Goal: Complete application form: Complete application form

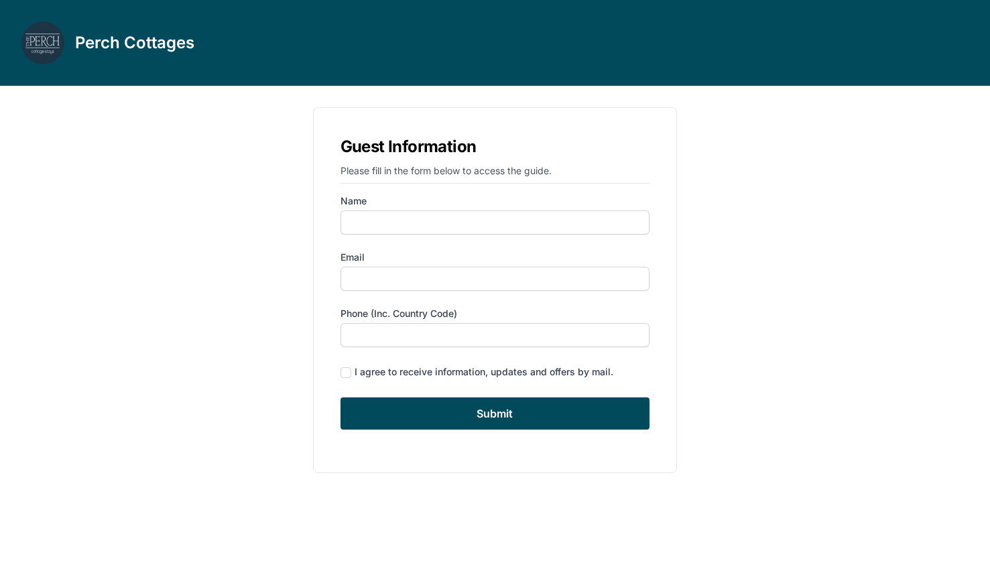
click at [487, 208] on div "Name" at bounding box center [496, 214] width 310 height 40
click at [487, 220] on input "Name" at bounding box center [496, 223] width 310 height 24
type input "[PERSON_NAME]"
type input "[EMAIL_ADDRESS][DOMAIN_NAME]"
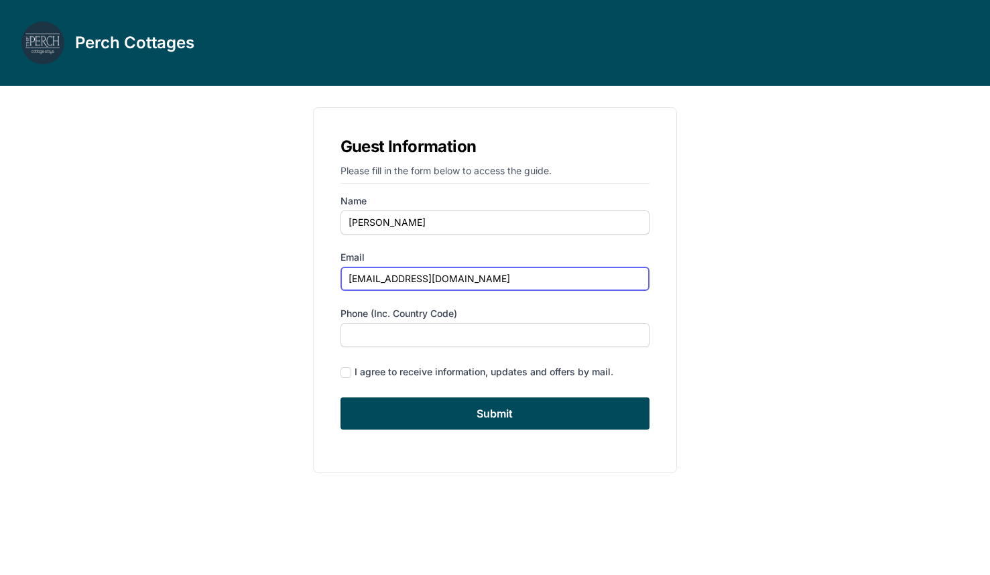
type input "3472242407"
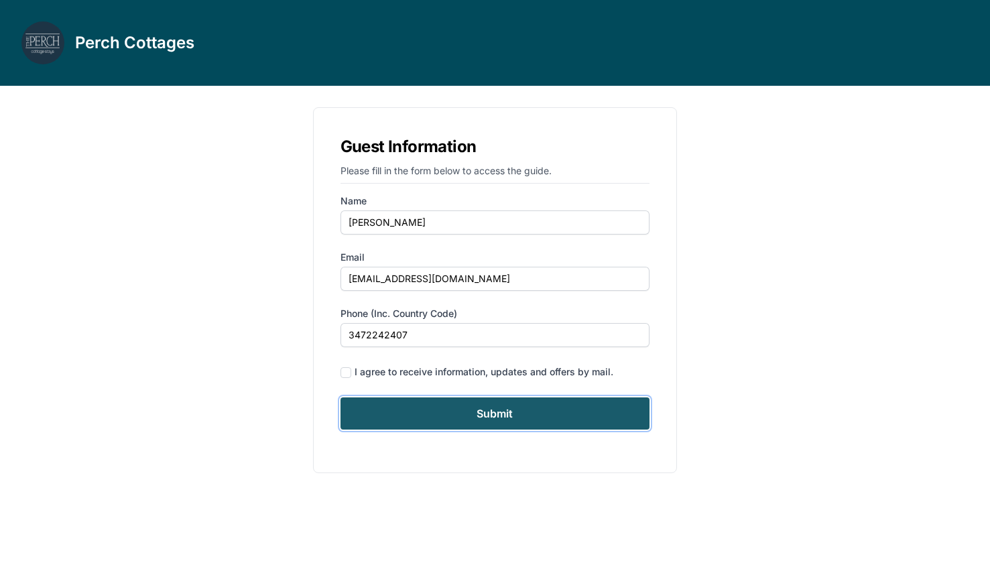
click at [438, 404] on input "Submit" at bounding box center [496, 414] width 310 height 32
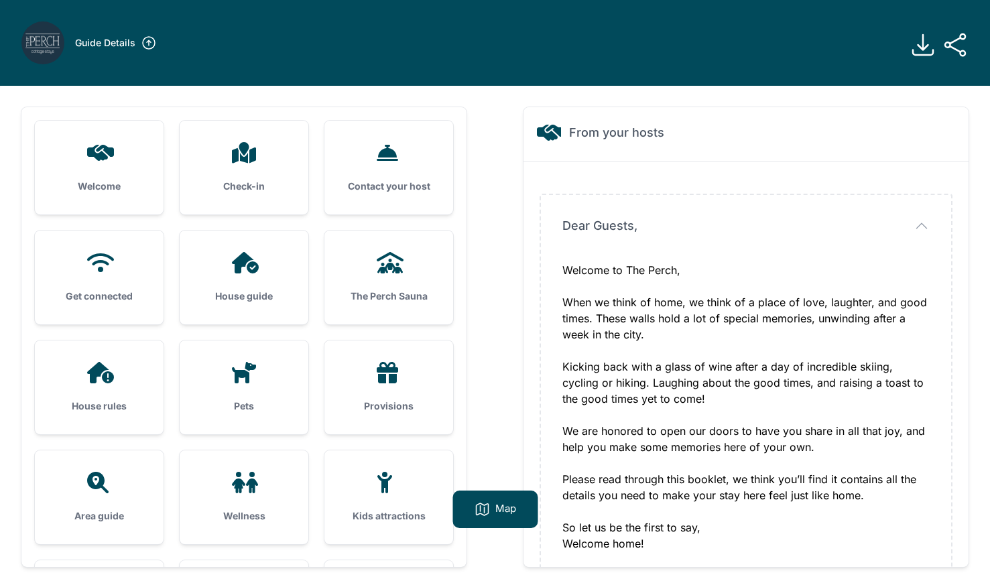
scroll to position [15, 0]
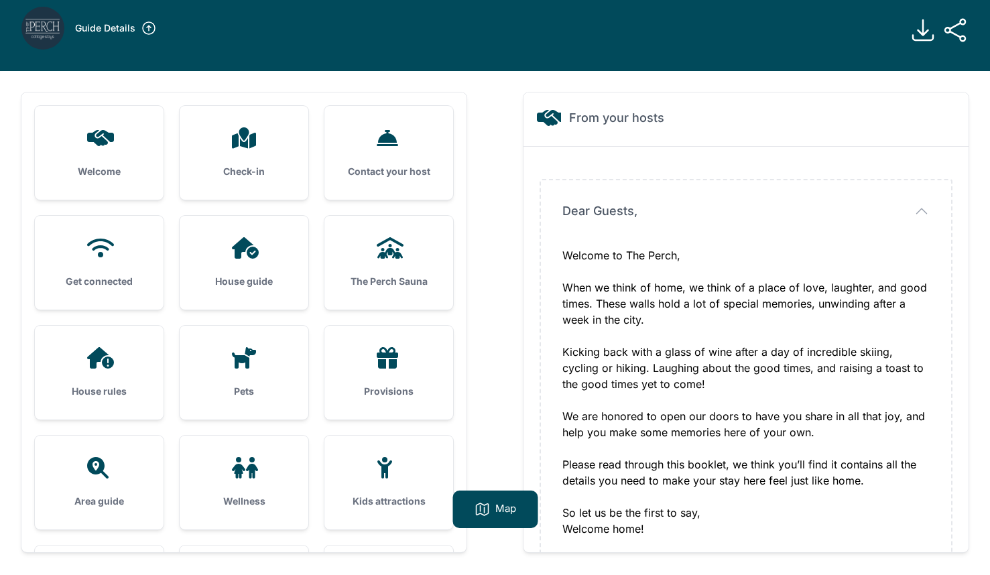
click at [255, 164] on div "Check-in" at bounding box center [244, 153] width 129 height 94
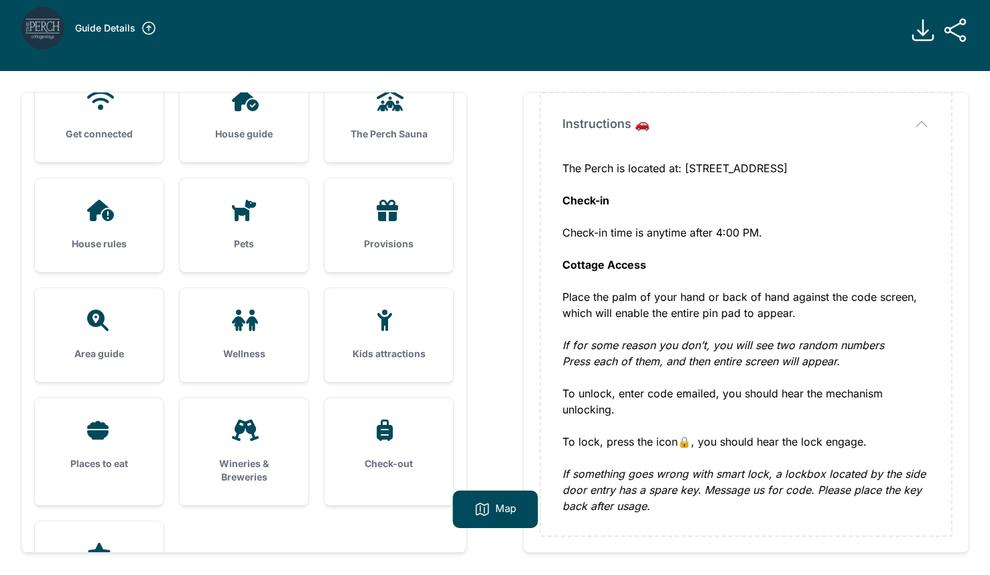
scroll to position [223, 0]
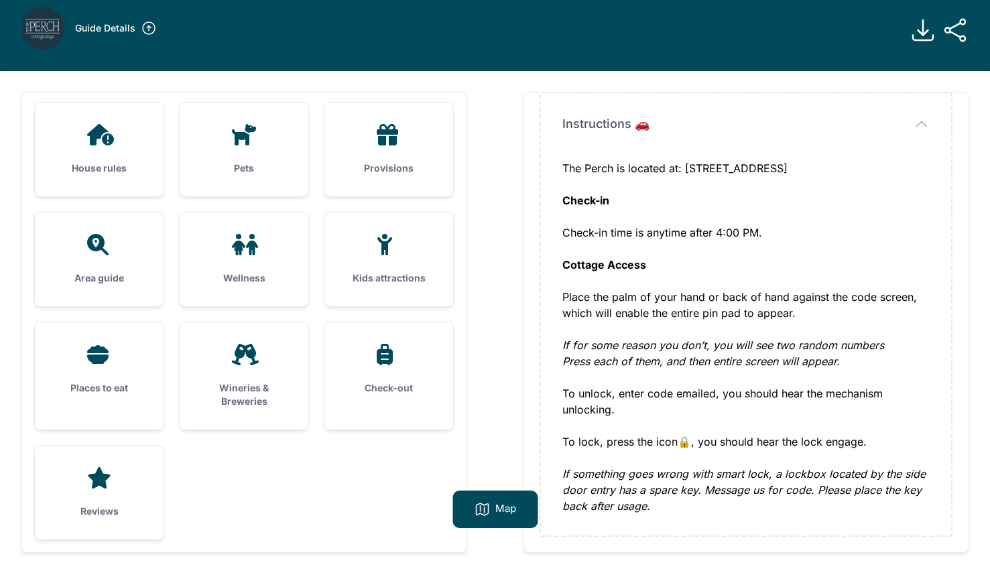
click at [395, 377] on div "Check-out" at bounding box center [388, 369] width 129 height 94
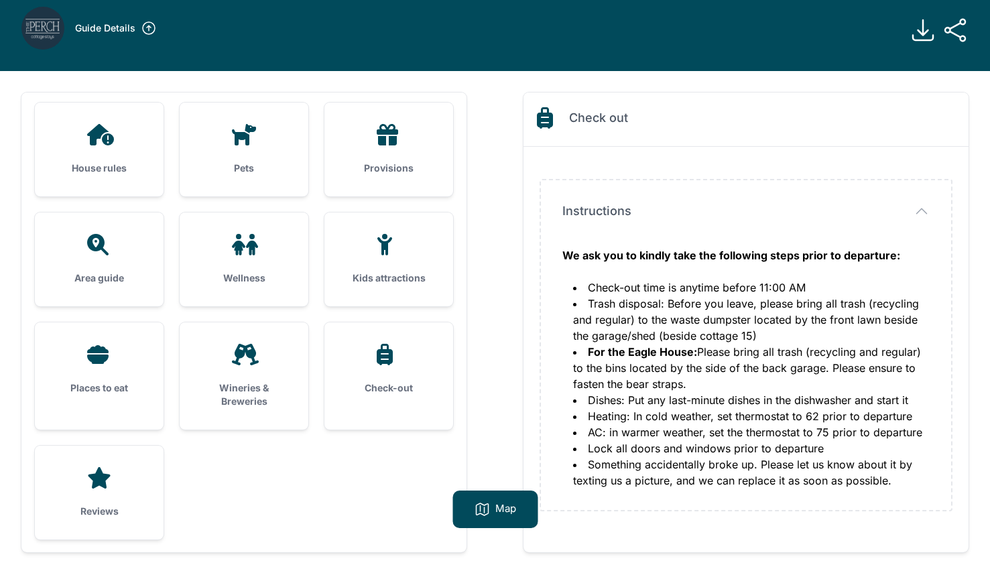
scroll to position [0, 0]
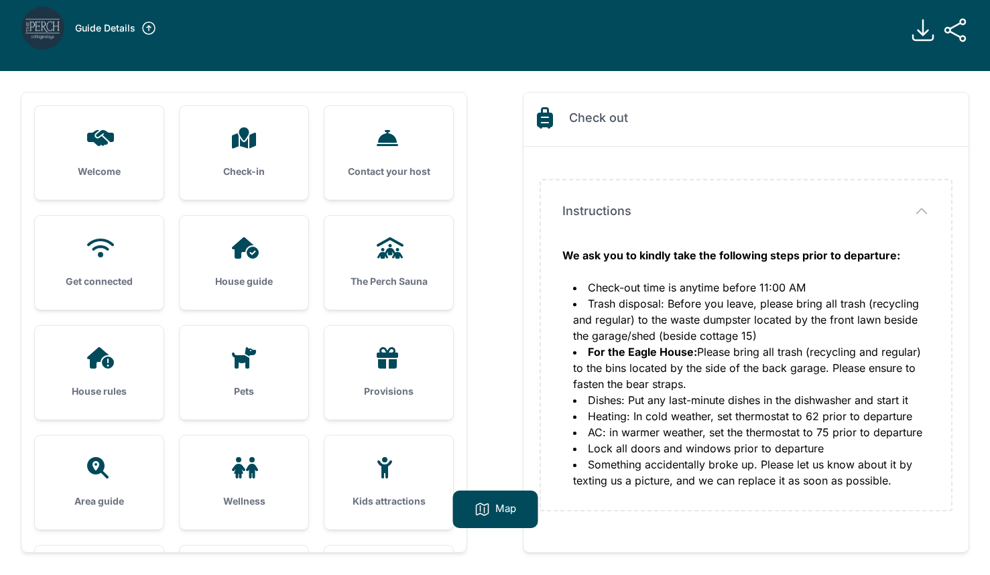
click at [335, 131] on div "Contact your host" at bounding box center [388, 153] width 129 height 94
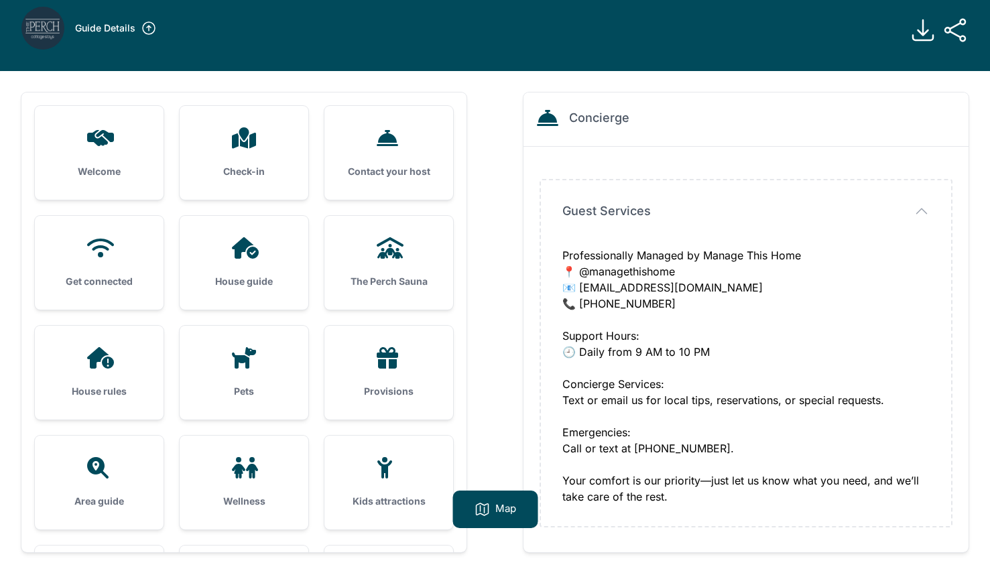
click at [93, 154] on div "Welcome" at bounding box center [99, 153] width 129 height 94
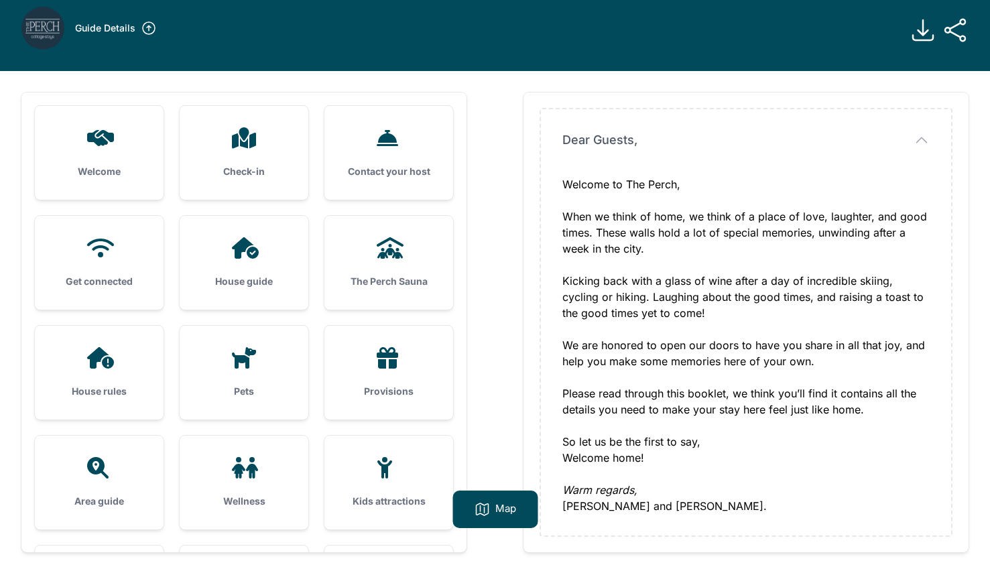
scroll to position [70, 0]
click at [281, 124] on div "Check-in" at bounding box center [244, 153] width 129 height 94
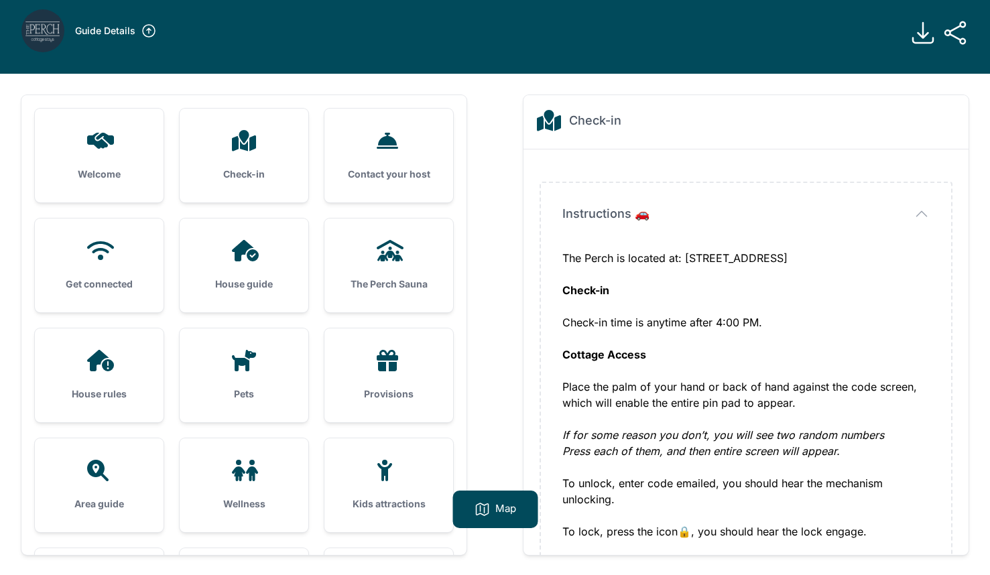
scroll to position [0, 0]
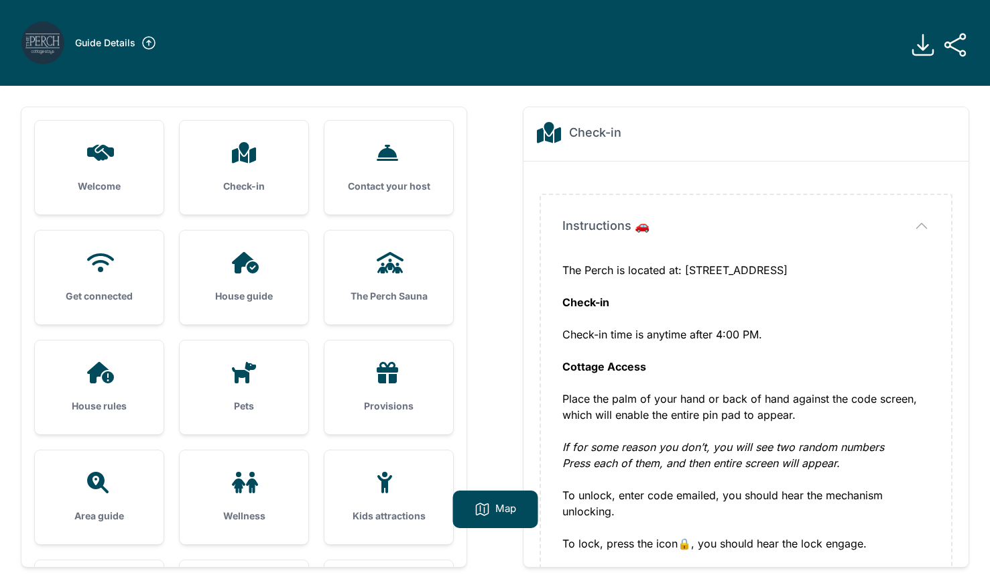
click at [408, 155] on div at bounding box center [389, 152] width 86 height 21
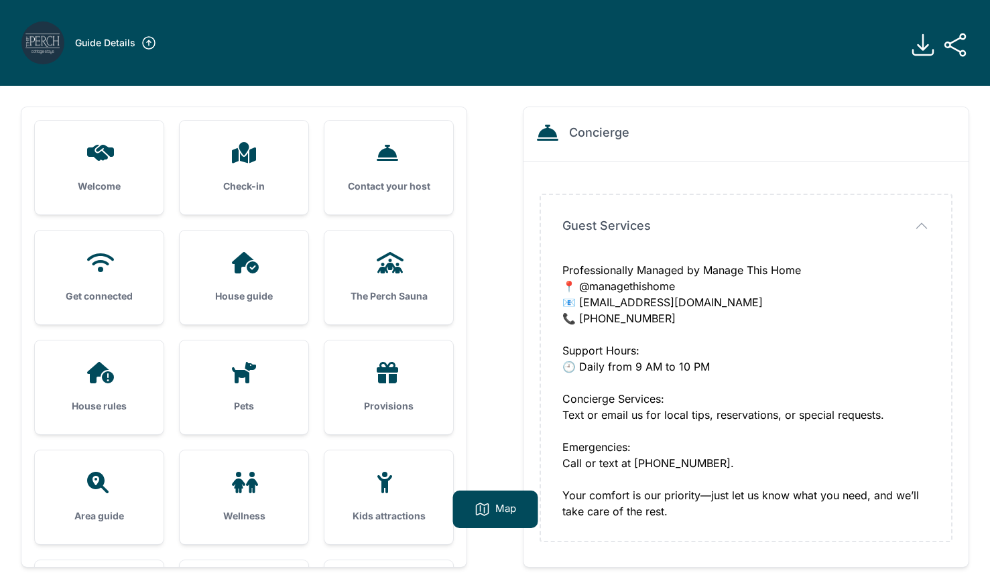
click at [112, 263] on icon at bounding box center [99, 262] width 32 height 21
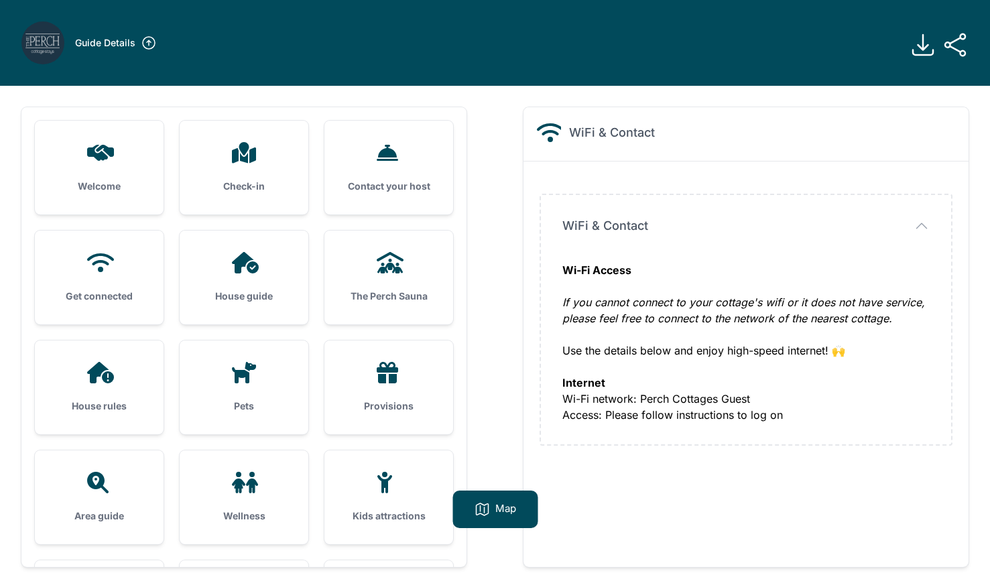
click at [225, 272] on div at bounding box center [244, 262] width 86 height 21
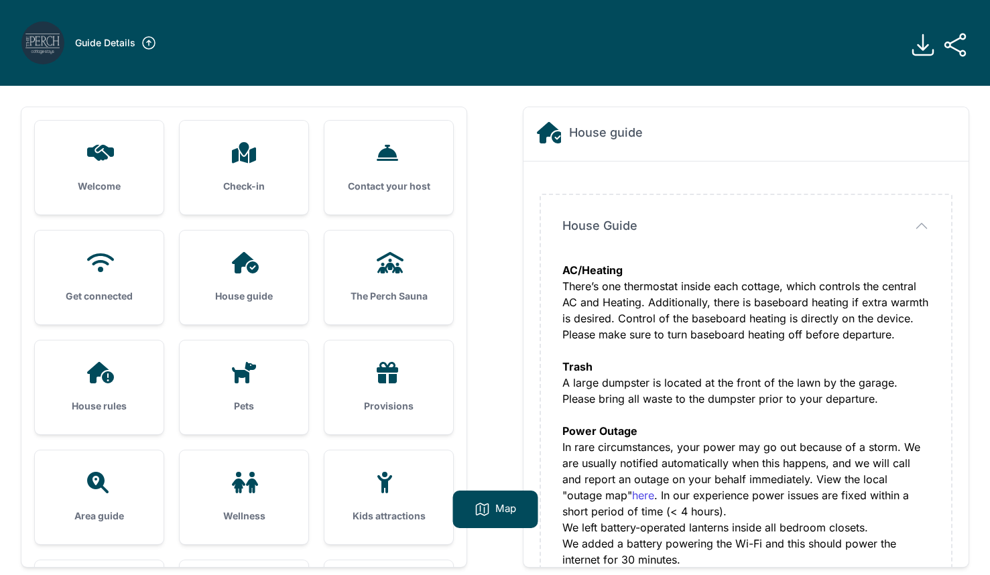
click at [355, 267] on div at bounding box center [389, 262] width 86 height 21
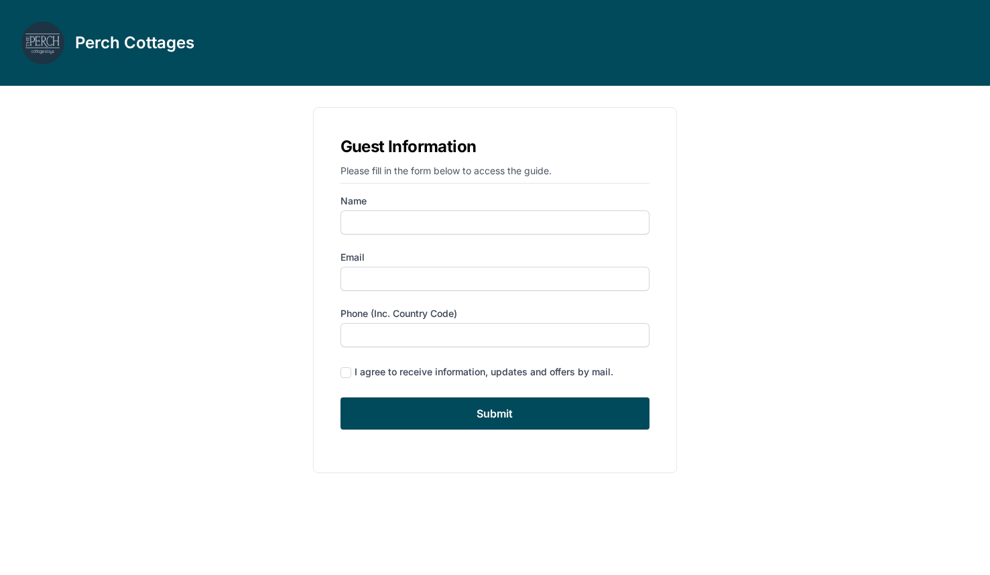
click at [395, 239] on form "Name Email Phone (inc. country code) I agree to receive information, updates an…" at bounding box center [496, 311] width 310 height 235
click at [396, 229] on input "Name" at bounding box center [496, 223] width 310 height 24
type input "[PERSON_NAME]"
type input "[EMAIL_ADDRESS][DOMAIN_NAME]"
type input "3472242407"
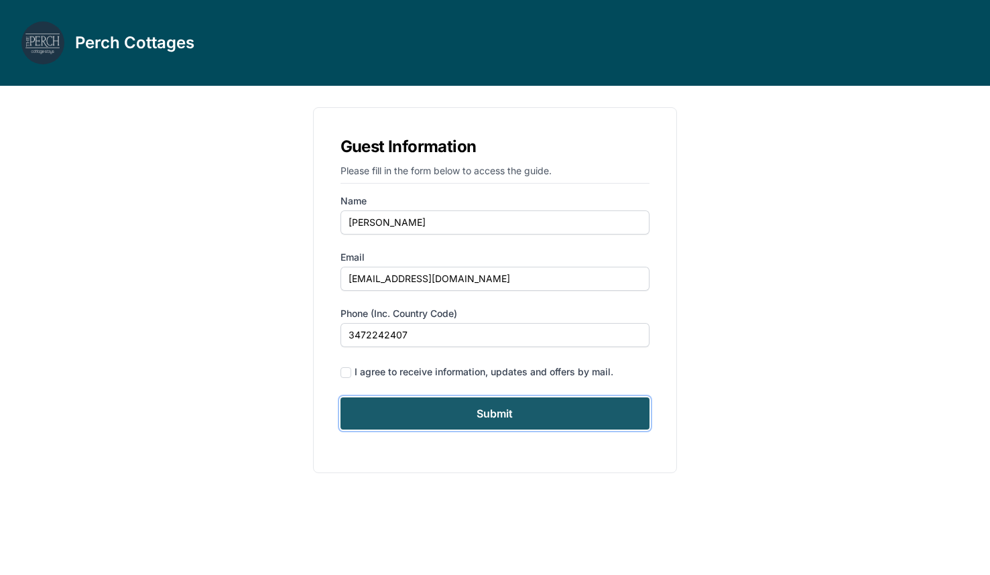
click at [461, 399] on input "Submit" at bounding box center [496, 414] width 310 height 32
